Goal: Information Seeking & Learning: Learn about a topic

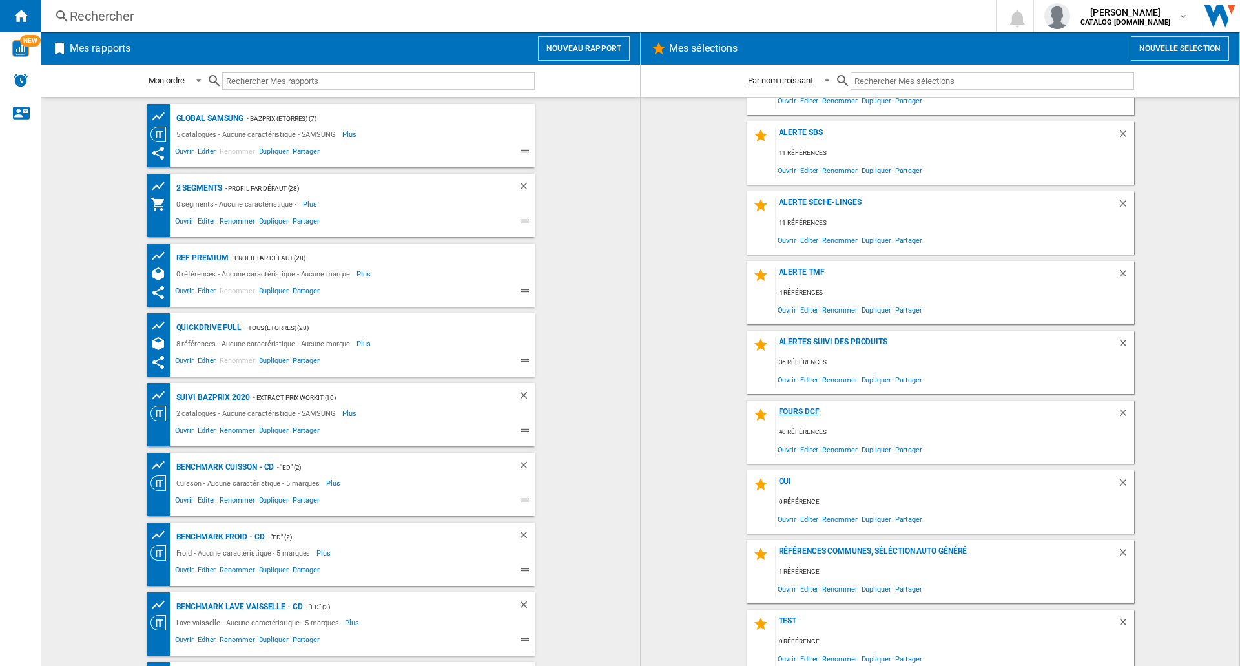
scroll to position [547, 0]
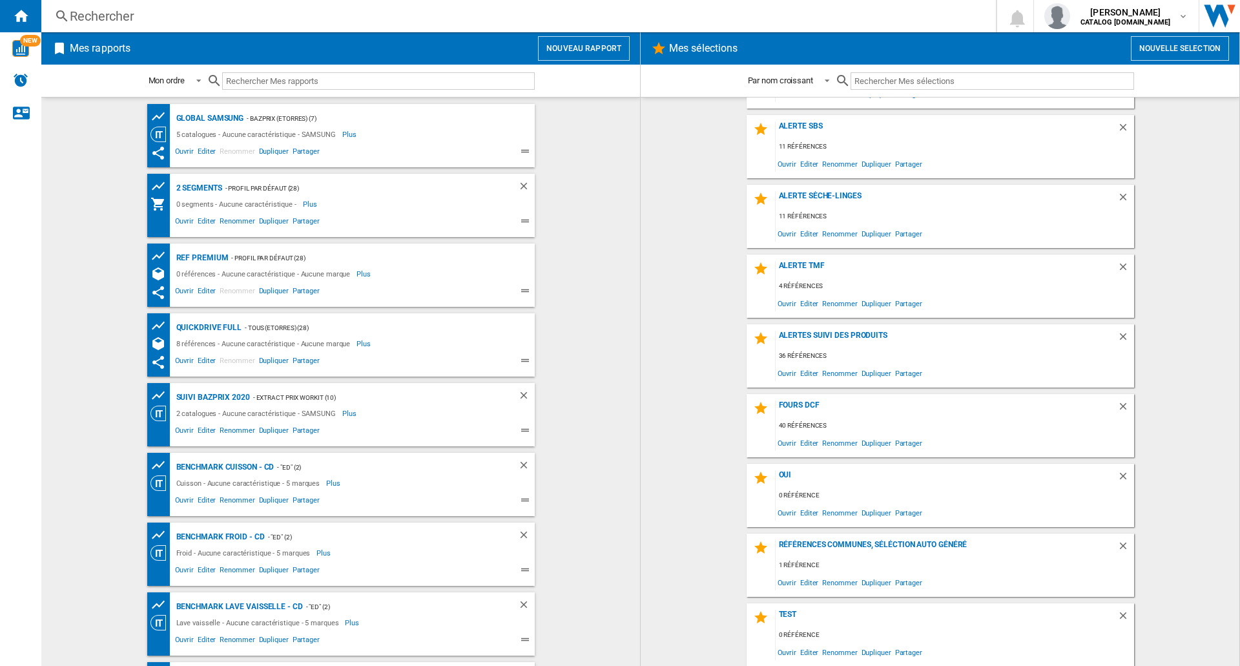
click at [194, 13] on div "Rechercher" at bounding box center [516, 16] width 892 height 18
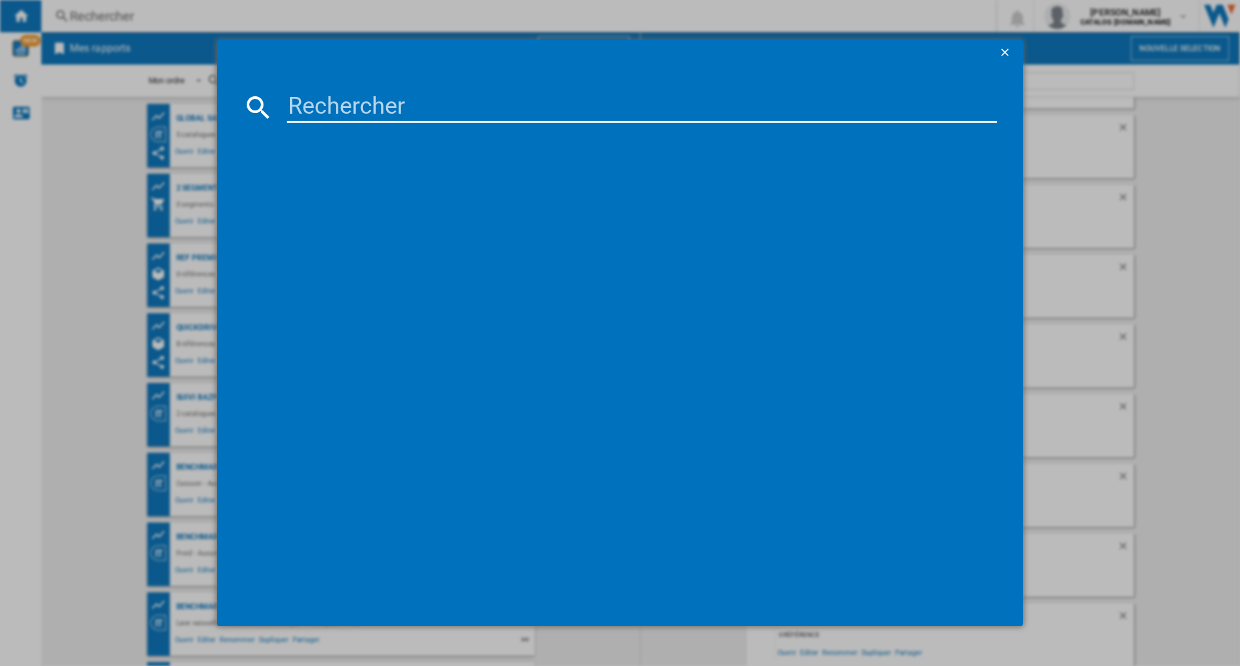
click at [378, 103] on input at bounding box center [642, 107] width 710 height 31
type input "dyson v8"
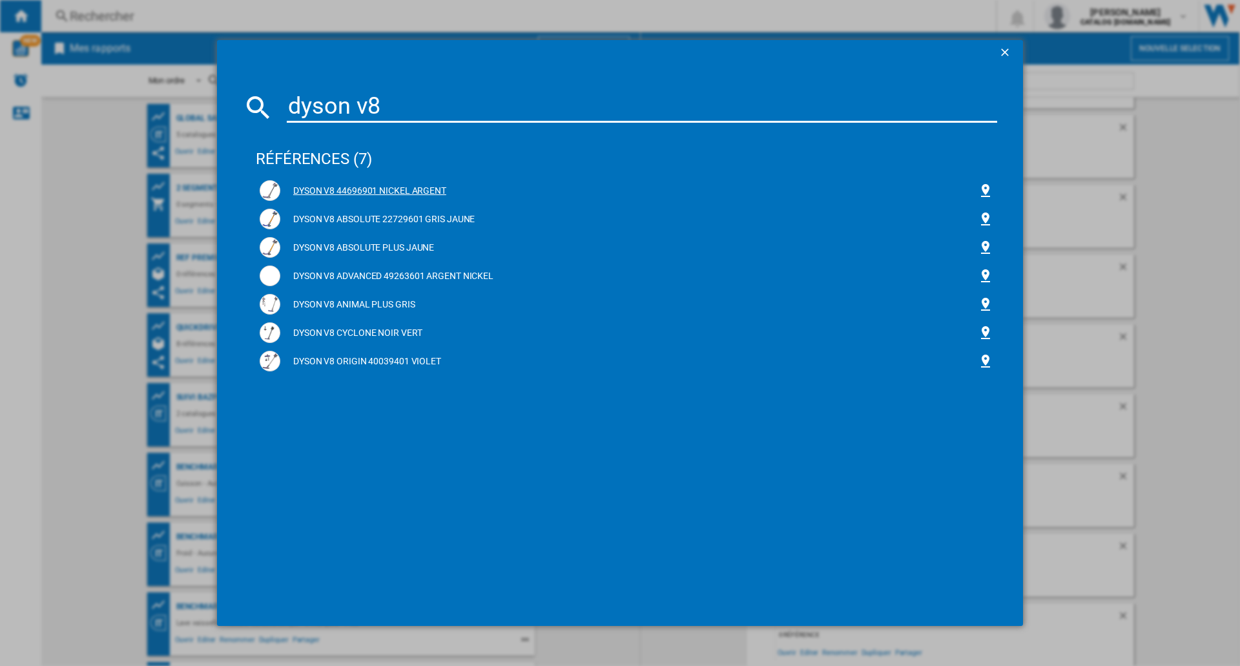
click at [361, 191] on div "DYSON V8 44696901 NICKEL ARGENT" at bounding box center [628, 191] width 697 height 13
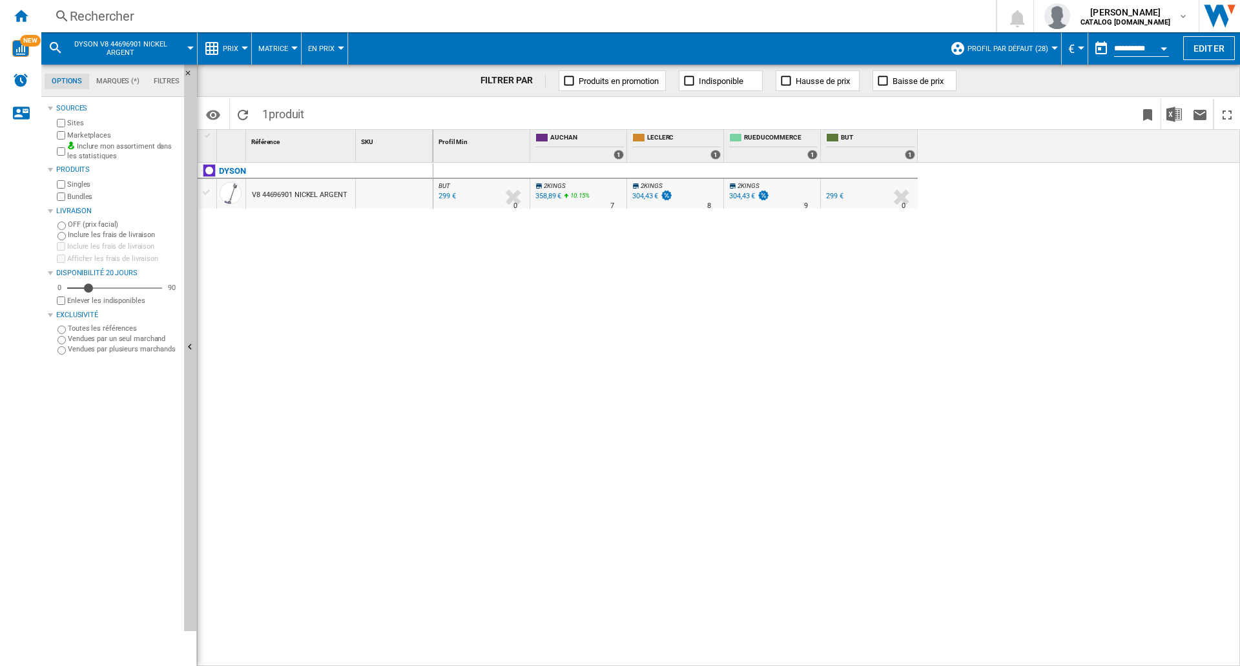
click at [289, 196] on div "V8 44696901 NICKEL ARGENT" at bounding box center [300, 195] width 96 height 30
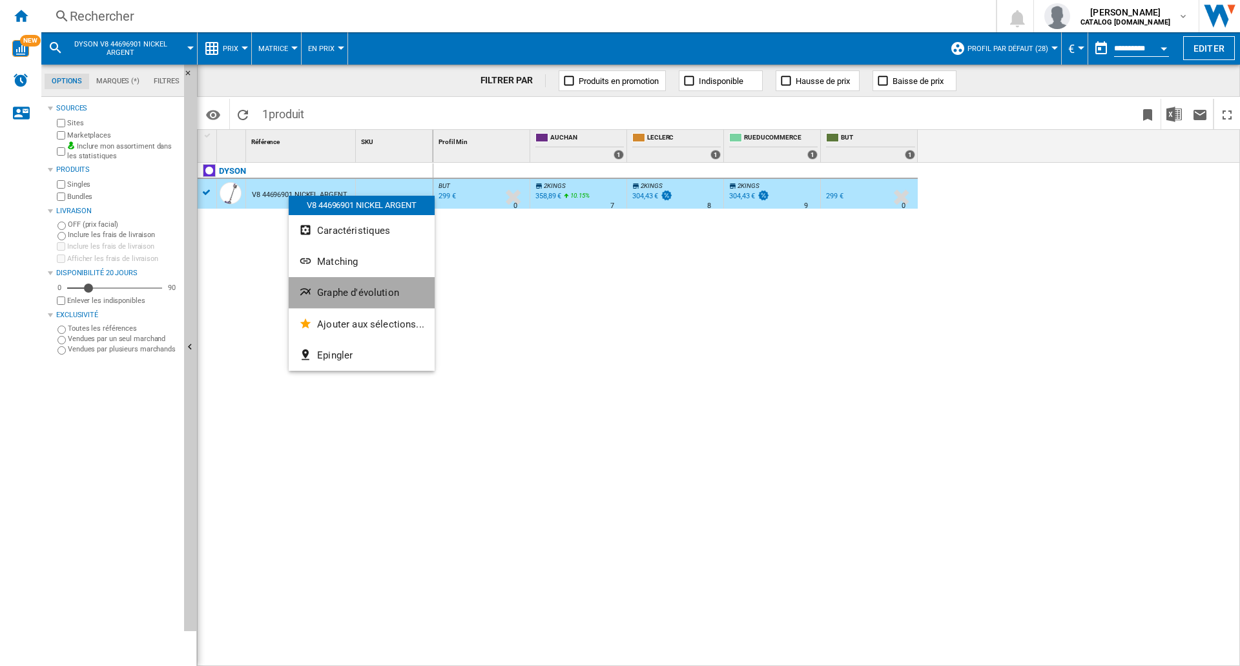
click at [367, 294] on span "Graphe d'évolution" at bounding box center [358, 293] width 82 height 12
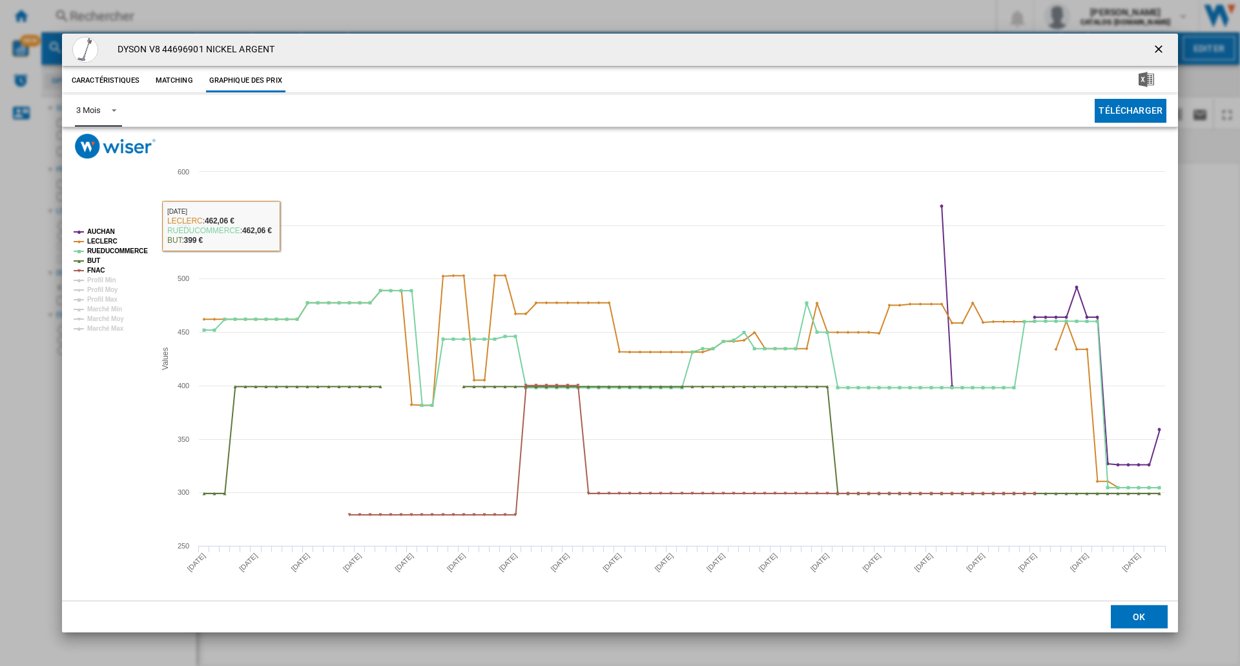
click at [110, 117] on md-select-value "3 Mois" at bounding box center [98, 111] width 47 height 32
click at [107, 141] on md-option "6 Mois" at bounding box center [110, 142] width 88 height 31
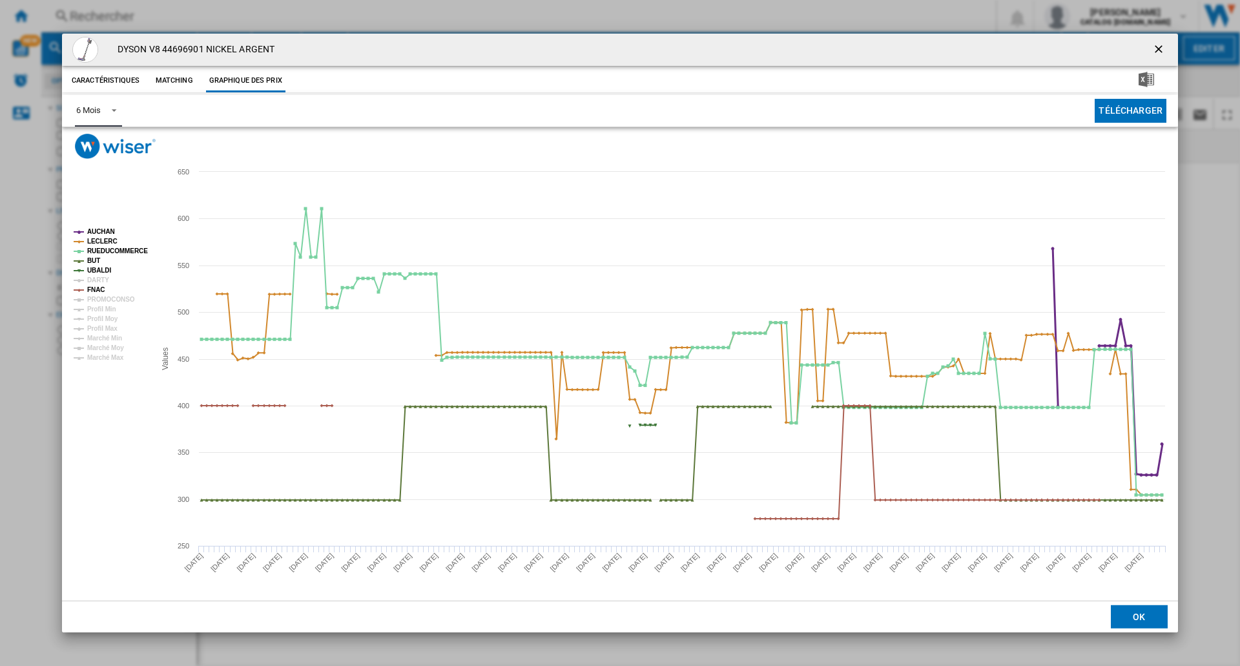
click at [102, 232] on tspan "AUCHAN" at bounding box center [101, 231] width 28 height 7
click at [104, 241] on tspan "LECLERC" at bounding box center [102, 241] width 30 height 7
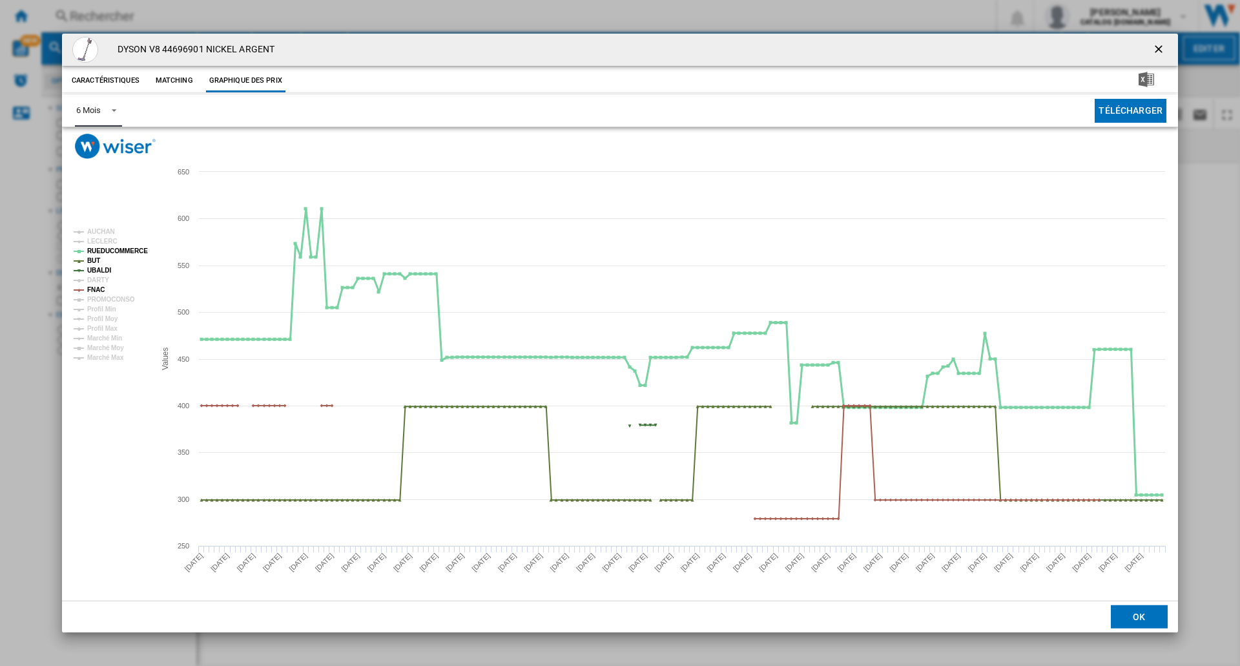
click at [107, 251] on tspan "RUEDUCOMMERCE" at bounding box center [117, 250] width 61 height 7
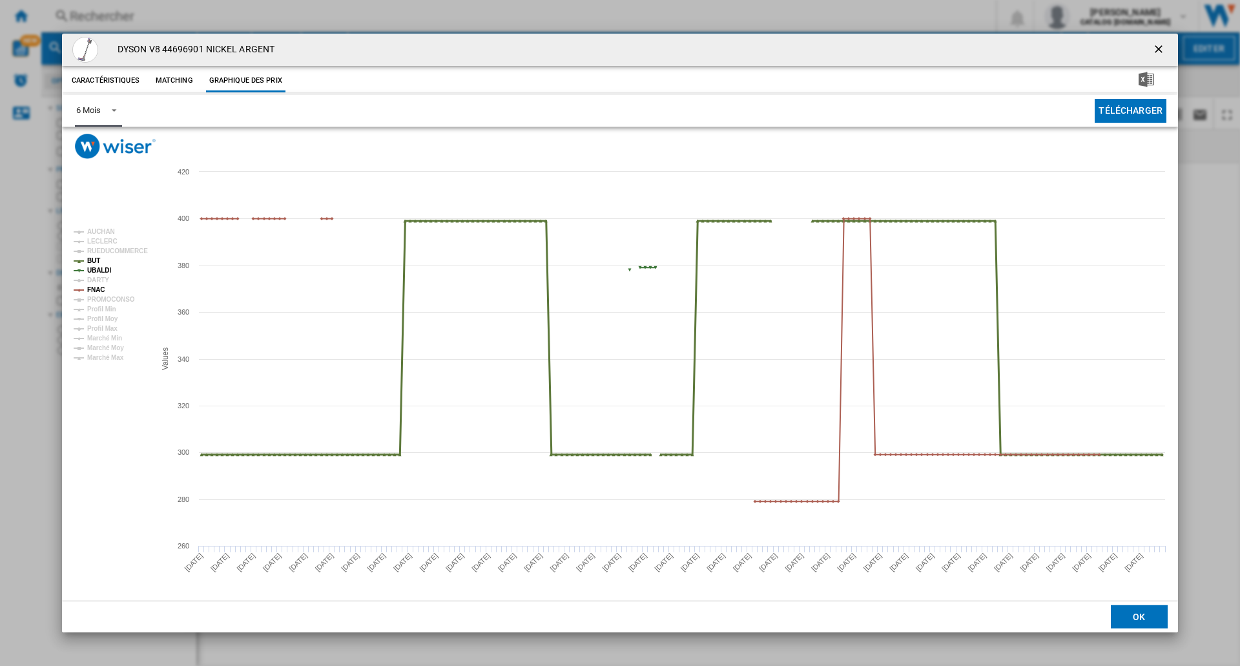
click at [96, 258] on tspan "BUT" at bounding box center [93, 260] width 13 height 7
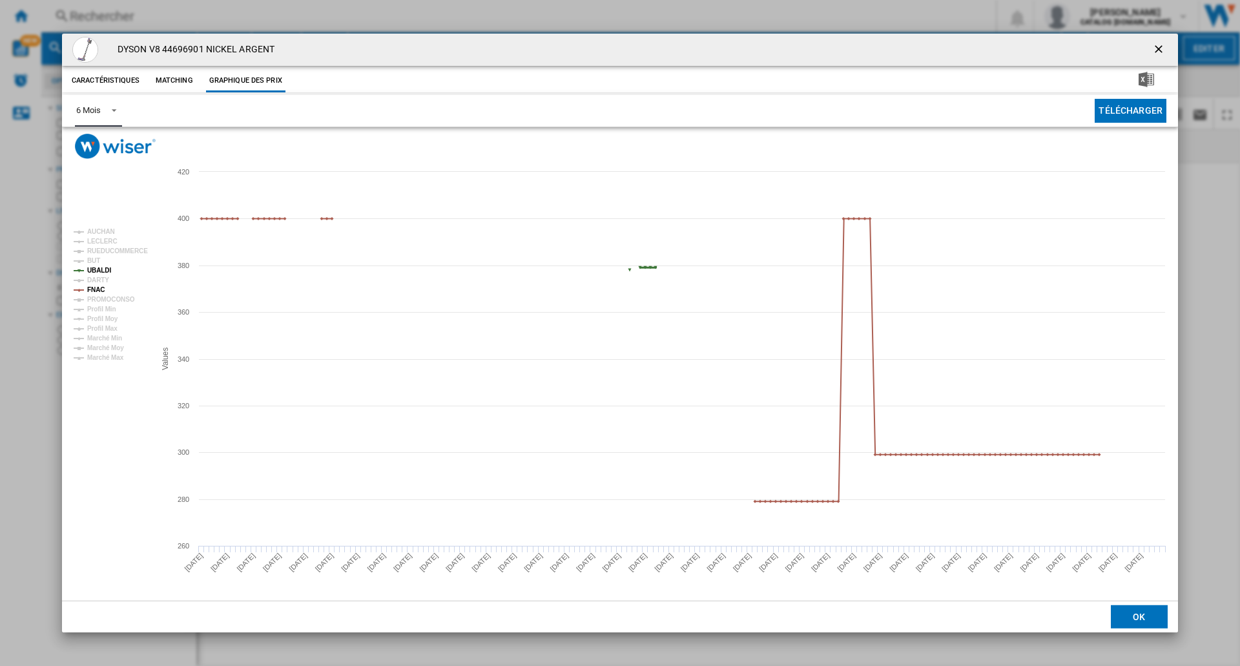
click at [104, 269] on tspan "UBALDI" at bounding box center [99, 270] width 24 height 7
click at [98, 280] on tspan "DARTY" at bounding box center [98, 279] width 22 height 7
click at [94, 290] on tspan "FNAC" at bounding box center [95, 289] width 17 height 7
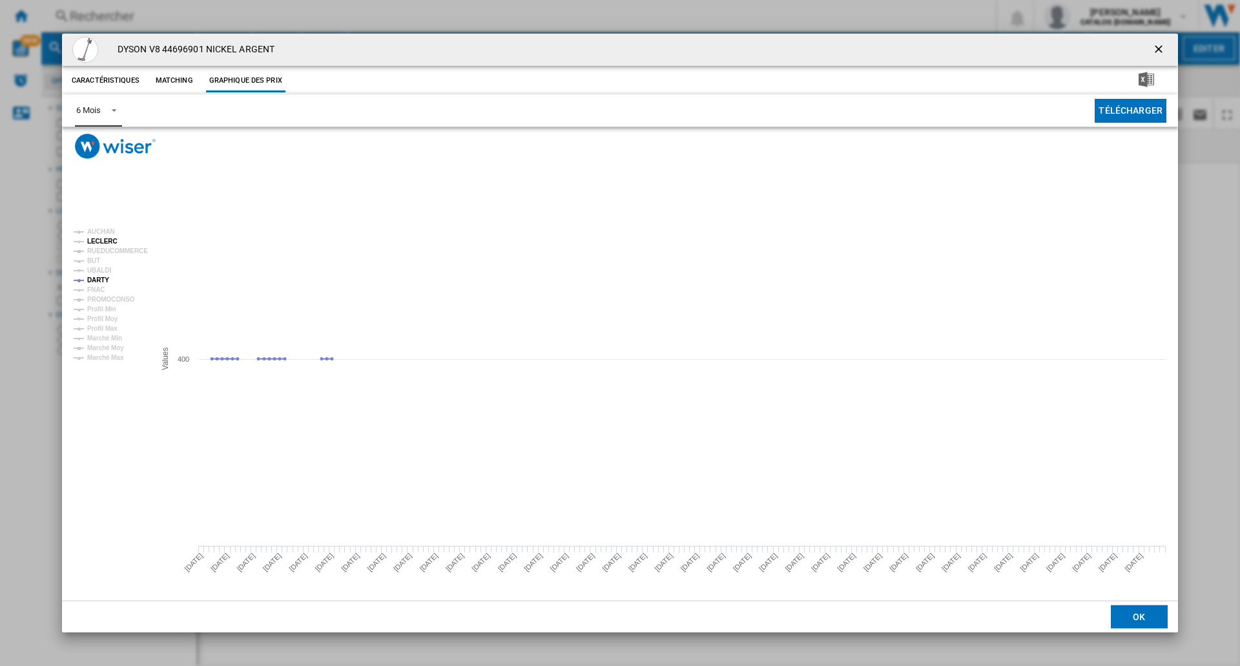
click at [100, 240] on tspan "LECLERC" at bounding box center [102, 241] width 30 height 7
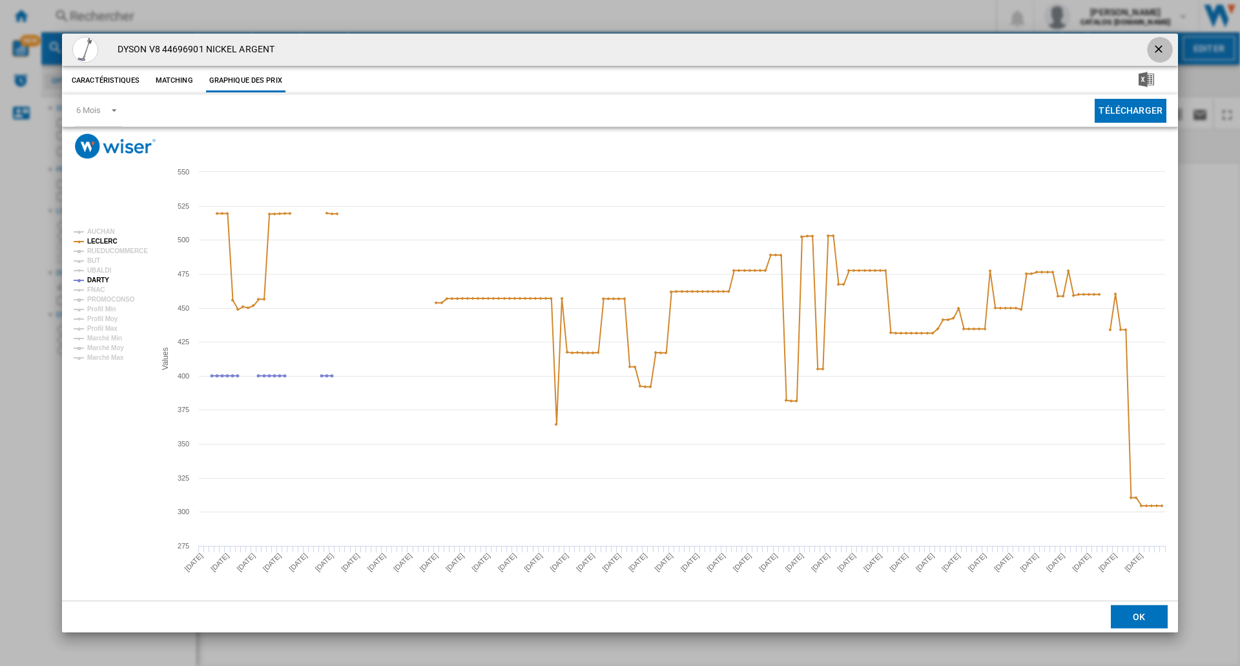
click at [1160, 48] on ng-md-icon "getI18NText('BUTTONS.CLOSE_DIALOG')" at bounding box center [1159, 50] width 15 height 15
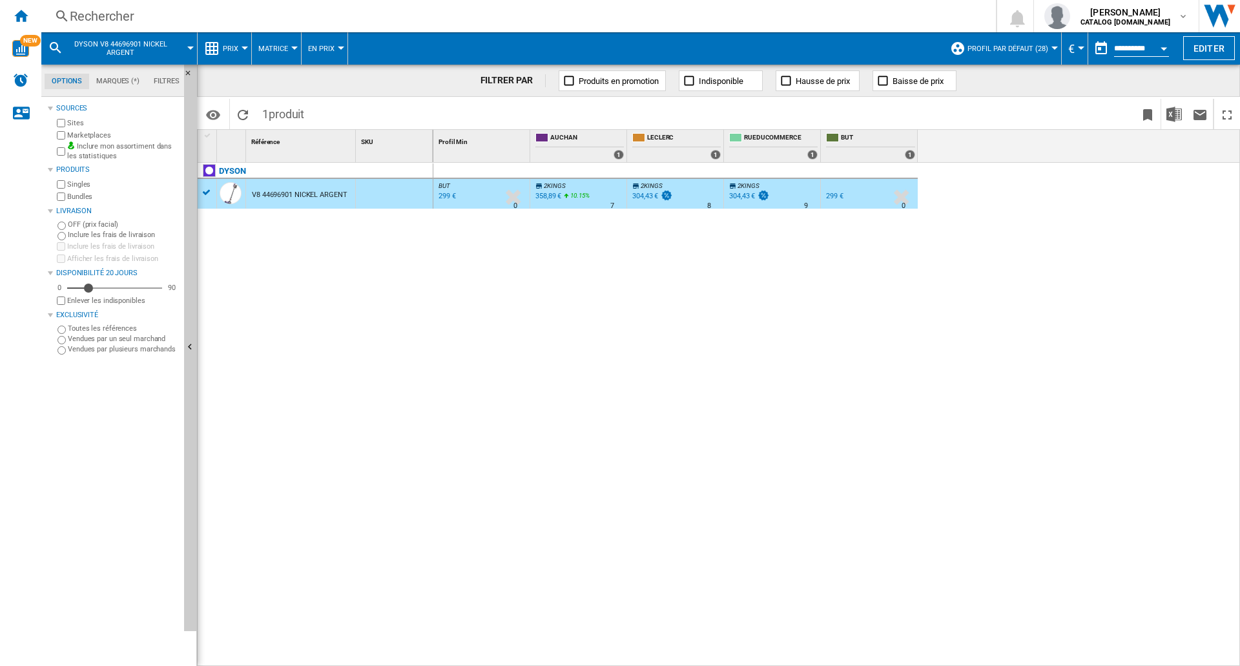
click at [227, 11] on div "Rechercher" at bounding box center [516, 16] width 892 height 18
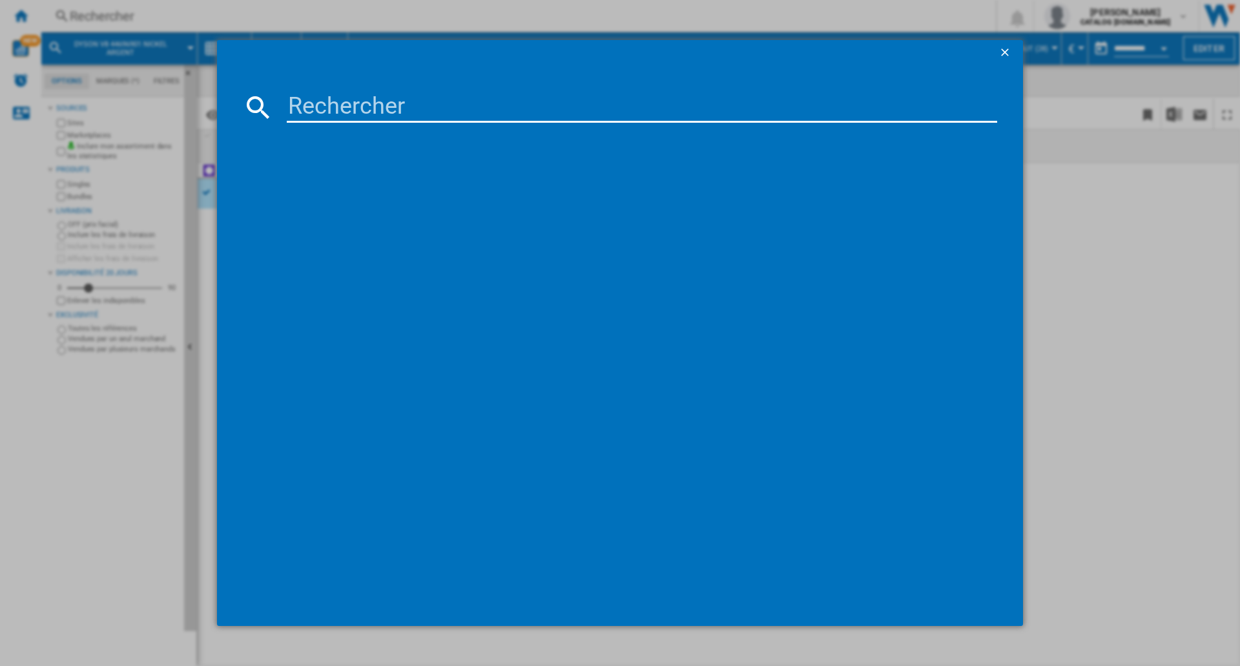
click at [365, 105] on input at bounding box center [642, 107] width 710 height 31
type input "dyson v8"
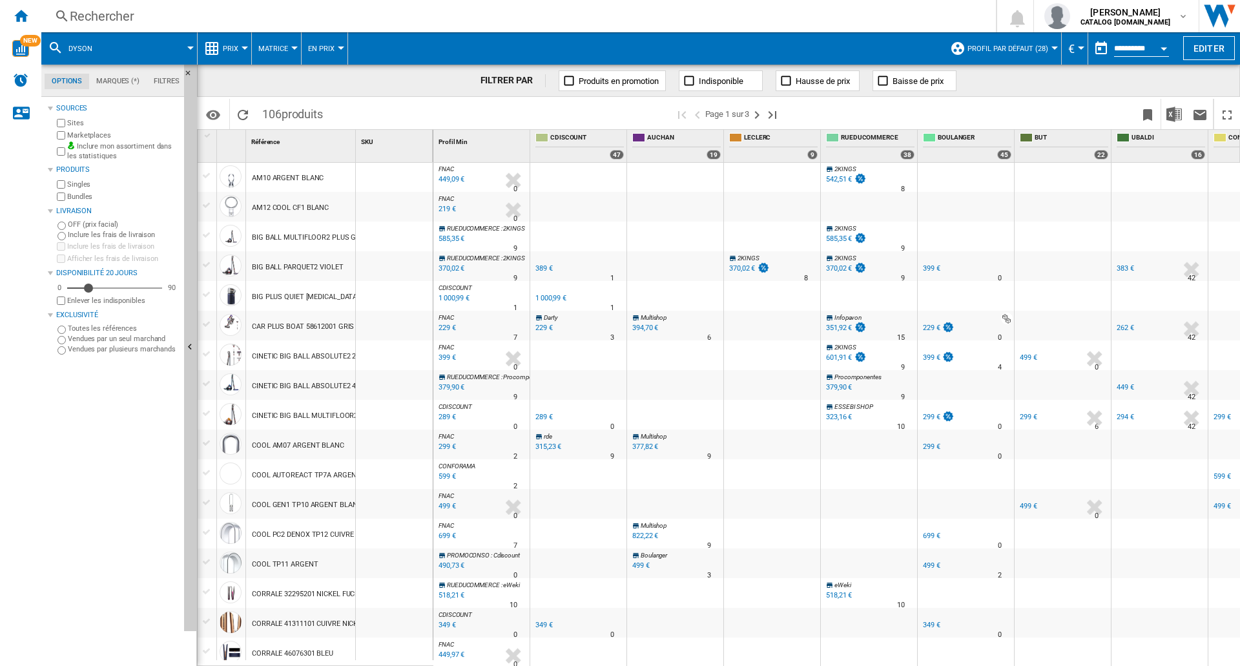
scroll to position [646, 0]
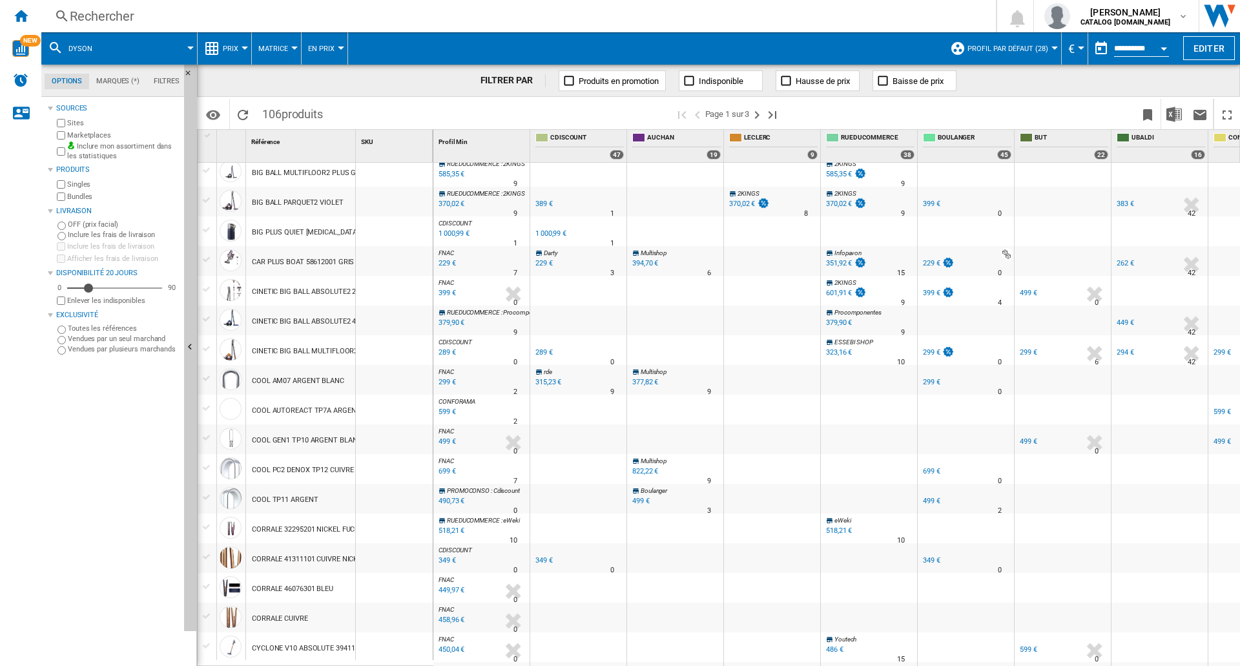
click at [151, 20] on div "Rechercher" at bounding box center [516, 16] width 892 height 18
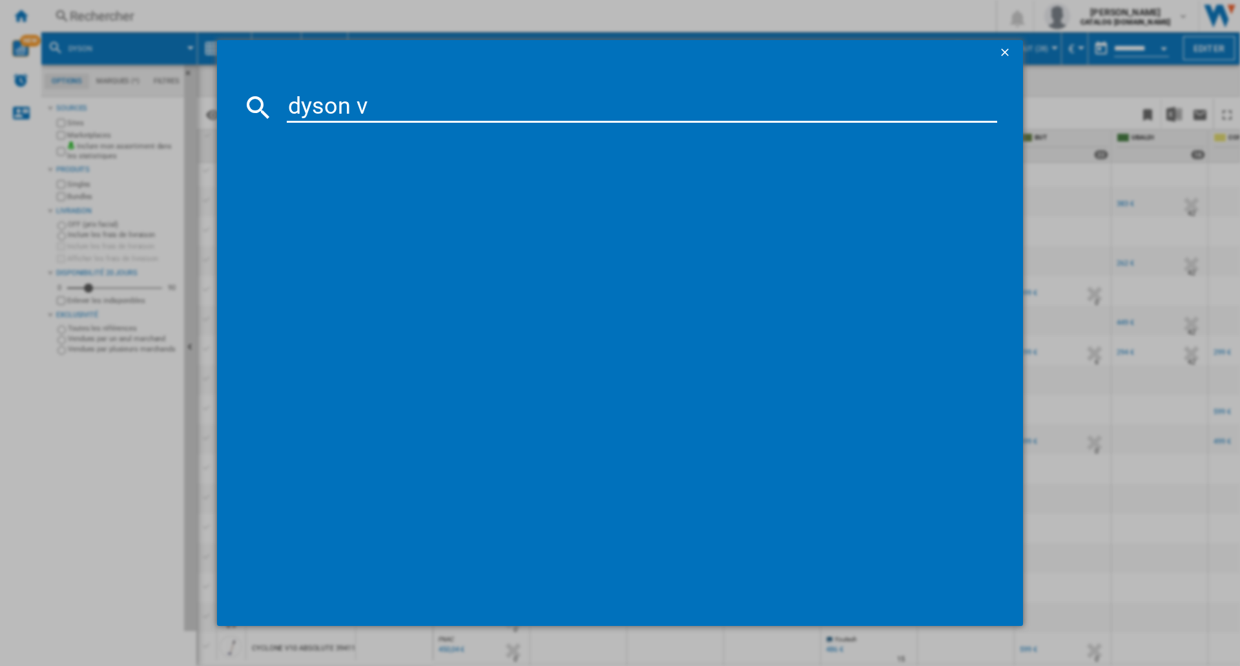
type input "dyson v8"
